Goal: Navigation & Orientation: Understand site structure

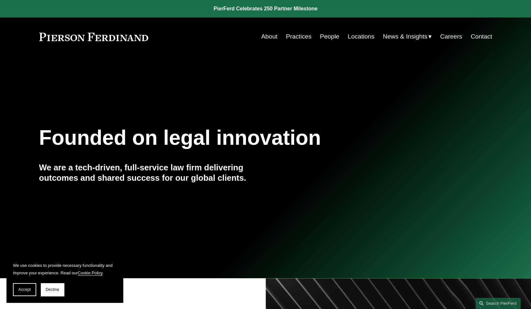
click at [271, 57] on div at bounding box center [265, 139] width 531 height 278
click at [299, 40] on link "Practices" at bounding box center [299, 36] width 26 height 12
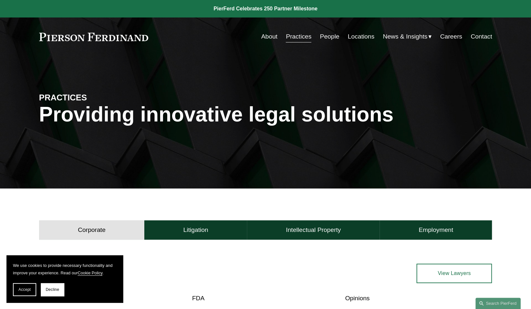
click at [270, 36] on link "About" at bounding box center [269, 36] width 16 height 12
